Goal: Book appointment/travel/reservation

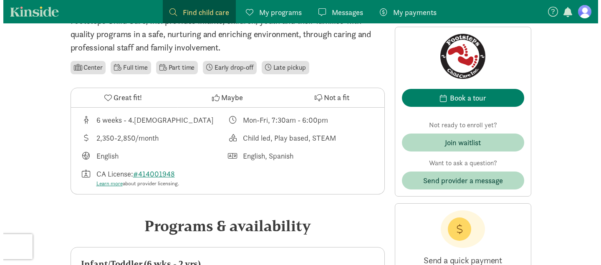
scroll to position [225, 0]
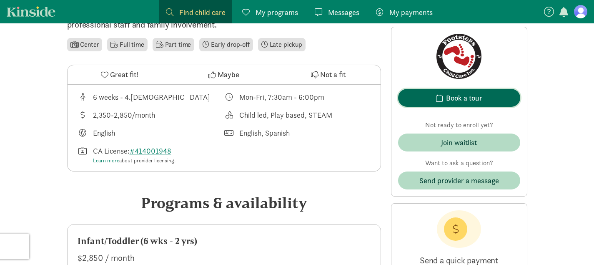
click at [465, 102] on div "Book a tour" at bounding box center [464, 97] width 36 height 11
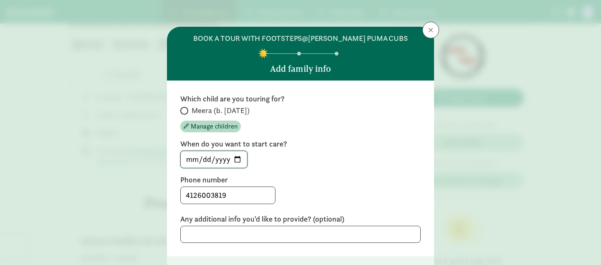
click at [235, 161] on input "[DATE]" at bounding box center [214, 159] width 66 height 17
click at [175, 113] on div "Which child are you touring for? Meera (b. [DATE]) Manage children When do you …" at bounding box center [300, 169] width 267 height 176
click at [181, 110] on input "Meera (b. [DATE])" at bounding box center [182, 110] width 5 height 5
radio input "true"
click at [236, 157] on input "[DATE]" at bounding box center [214, 159] width 66 height 17
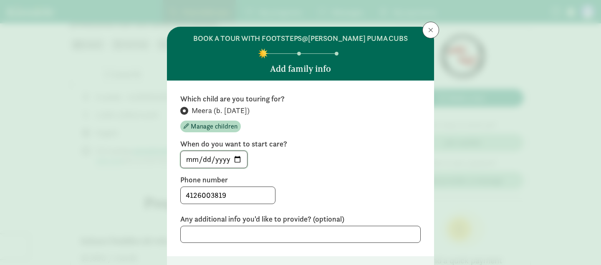
click at [235, 159] on input "[DATE]" at bounding box center [214, 159] width 66 height 17
type input "[DATE]"
click at [272, 184] on label "Phone number" at bounding box center [300, 180] width 240 height 10
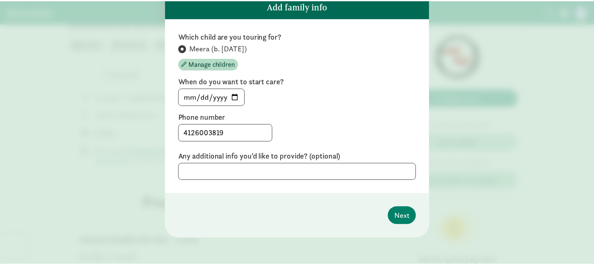
scroll to position [60, 0]
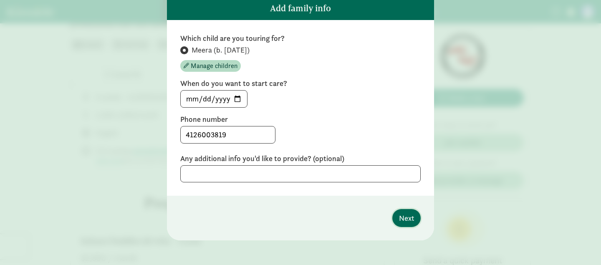
click at [403, 219] on span "Next" at bounding box center [406, 217] width 15 height 11
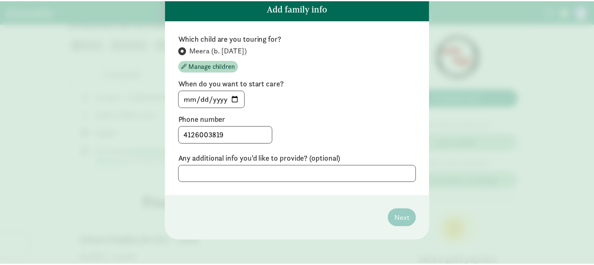
scroll to position [0, 0]
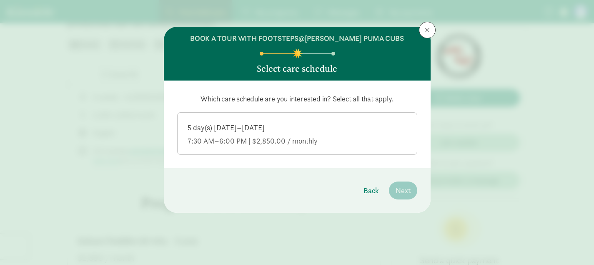
click at [318, 144] on div "7:30 AM–6:00 PM | $2,850.00 / monthly" at bounding box center [297, 141] width 219 height 10
click at [0, 0] on input "5 day(s) [DATE]–[DATE] 7:30 AM–6:00 PM | $2,850.00 / monthly" at bounding box center [0, 0] width 0 height 0
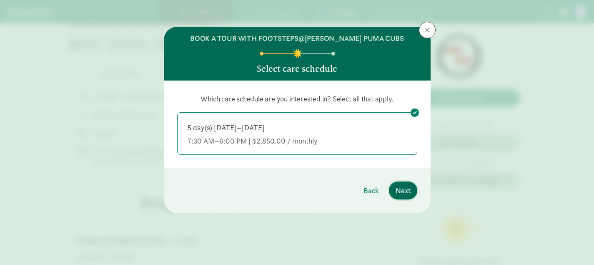
click at [407, 191] on span "Next" at bounding box center [403, 190] width 15 height 11
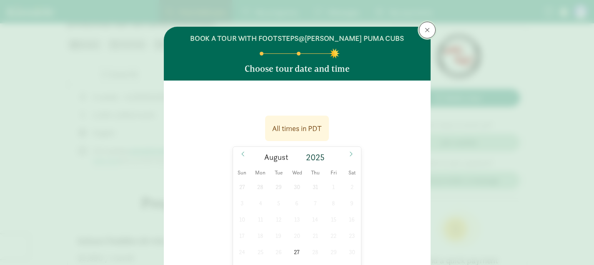
click at [425, 30] on span at bounding box center [427, 30] width 5 height 7
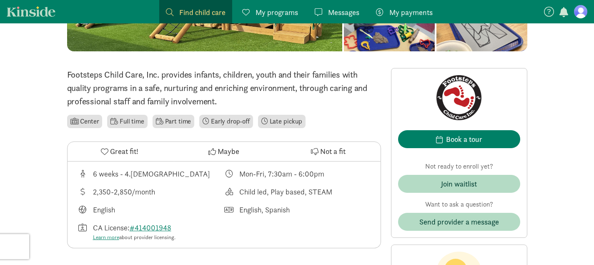
scroll to position [153, 0]
